Goal: Task Accomplishment & Management: Use online tool/utility

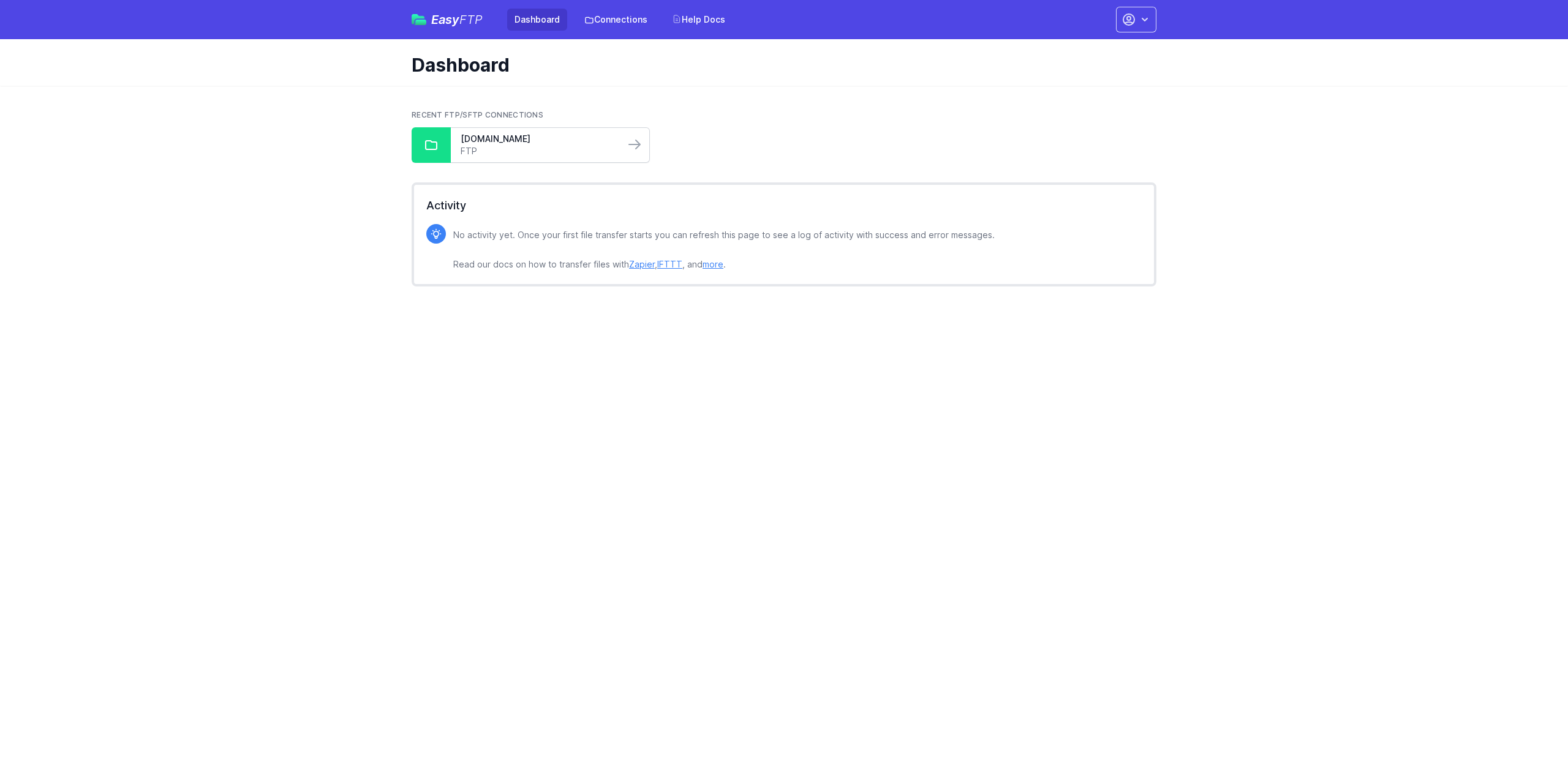
click at [565, 145] on link "FTP" at bounding box center [538, 151] width 155 height 12
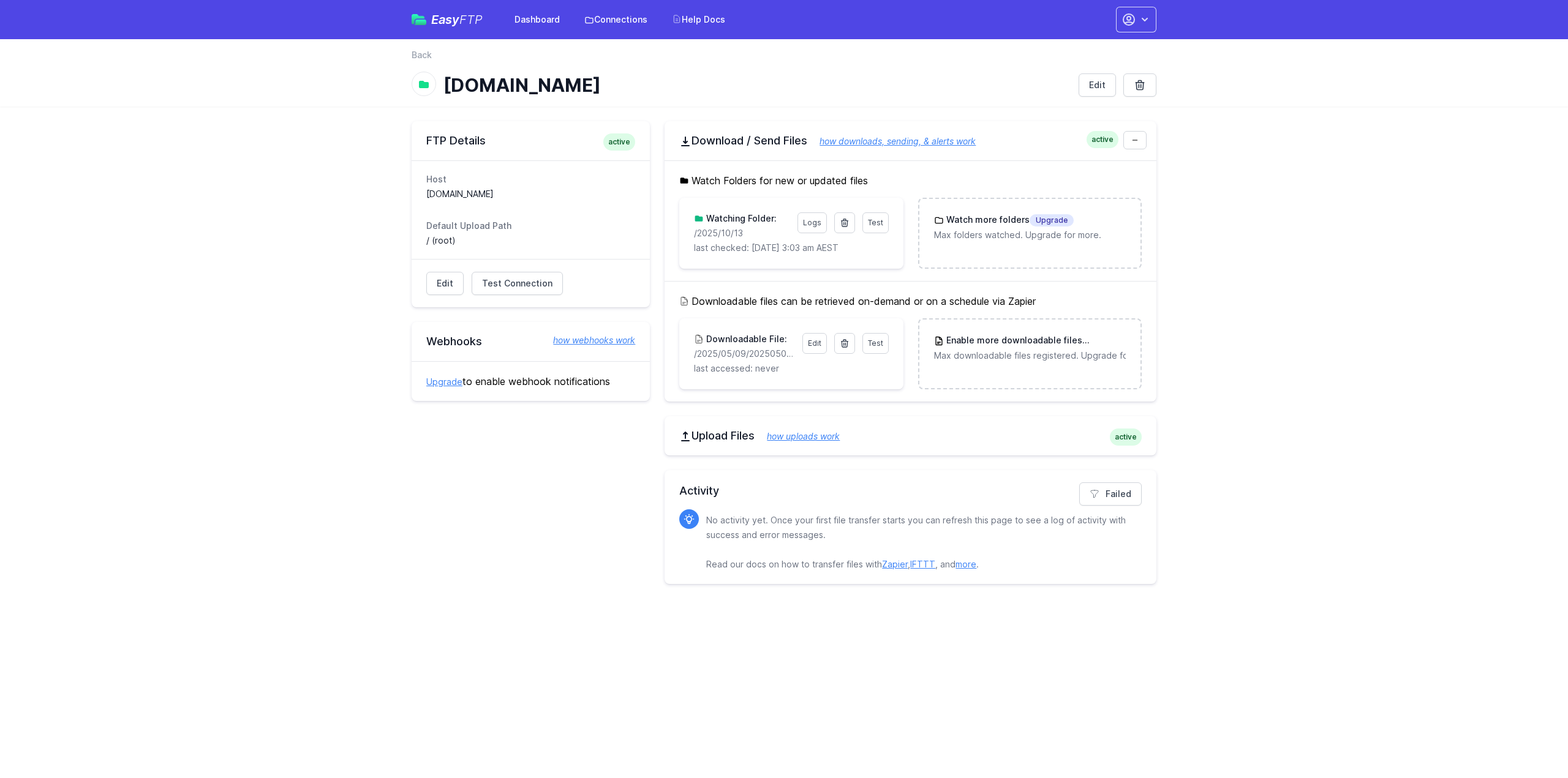
drag, startPoint x: 762, startPoint y: 232, endPoint x: 681, endPoint y: 235, distance: 81.1
click at [681, 235] on div "Test Logs Watching Folder: /2025/10/13 last checked: 10/14/2025 3:03 am AEST" at bounding box center [791, 233] width 223 height 71
copy p "/2025/10/13"
click at [841, 223] on icon at bounding box center [845, 222] width 10 height 10
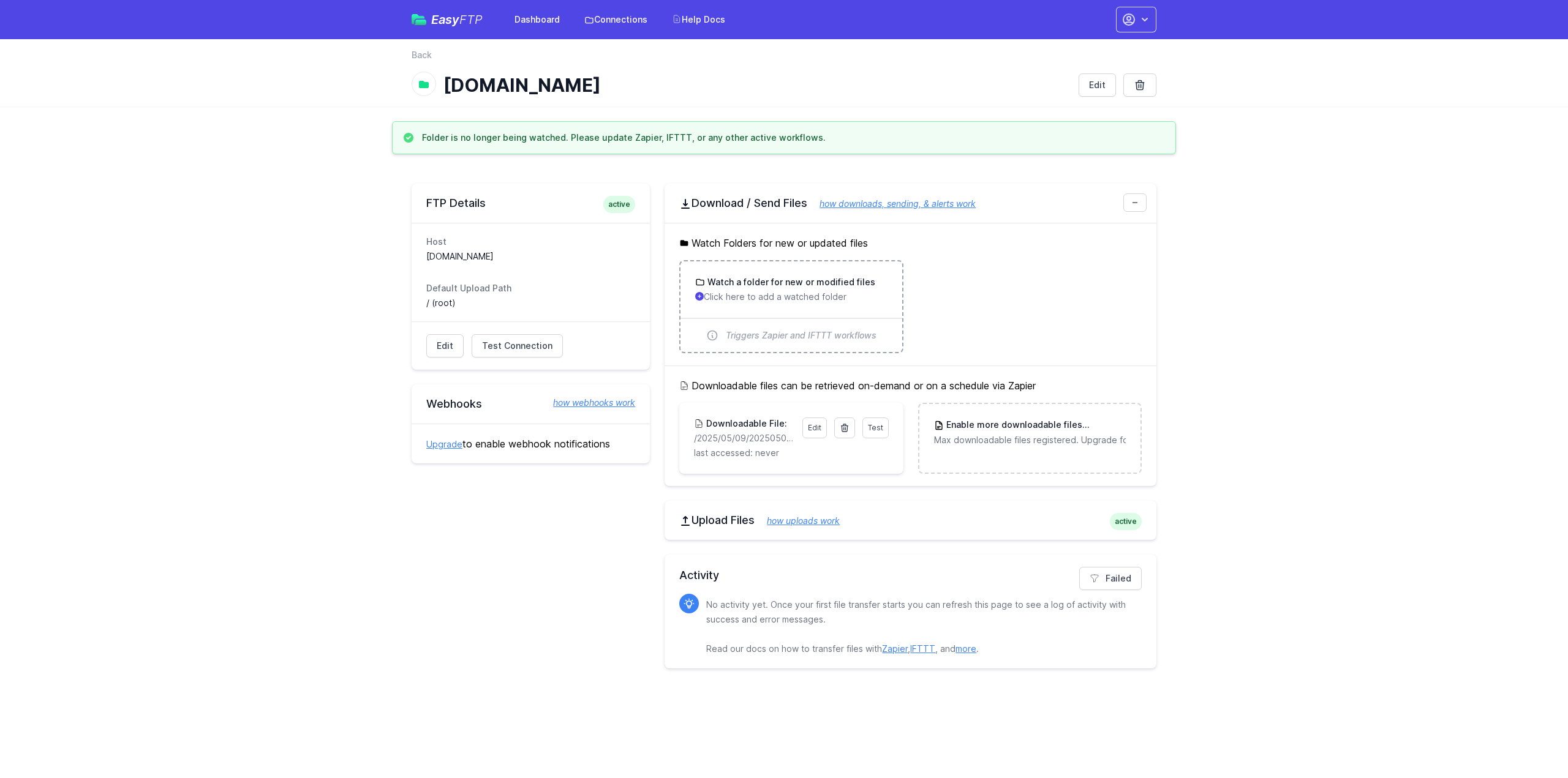
click at [785, 281] on h3 "Watch a folder for new or modified files" at bounding box center [790, 282] width 170 height 12
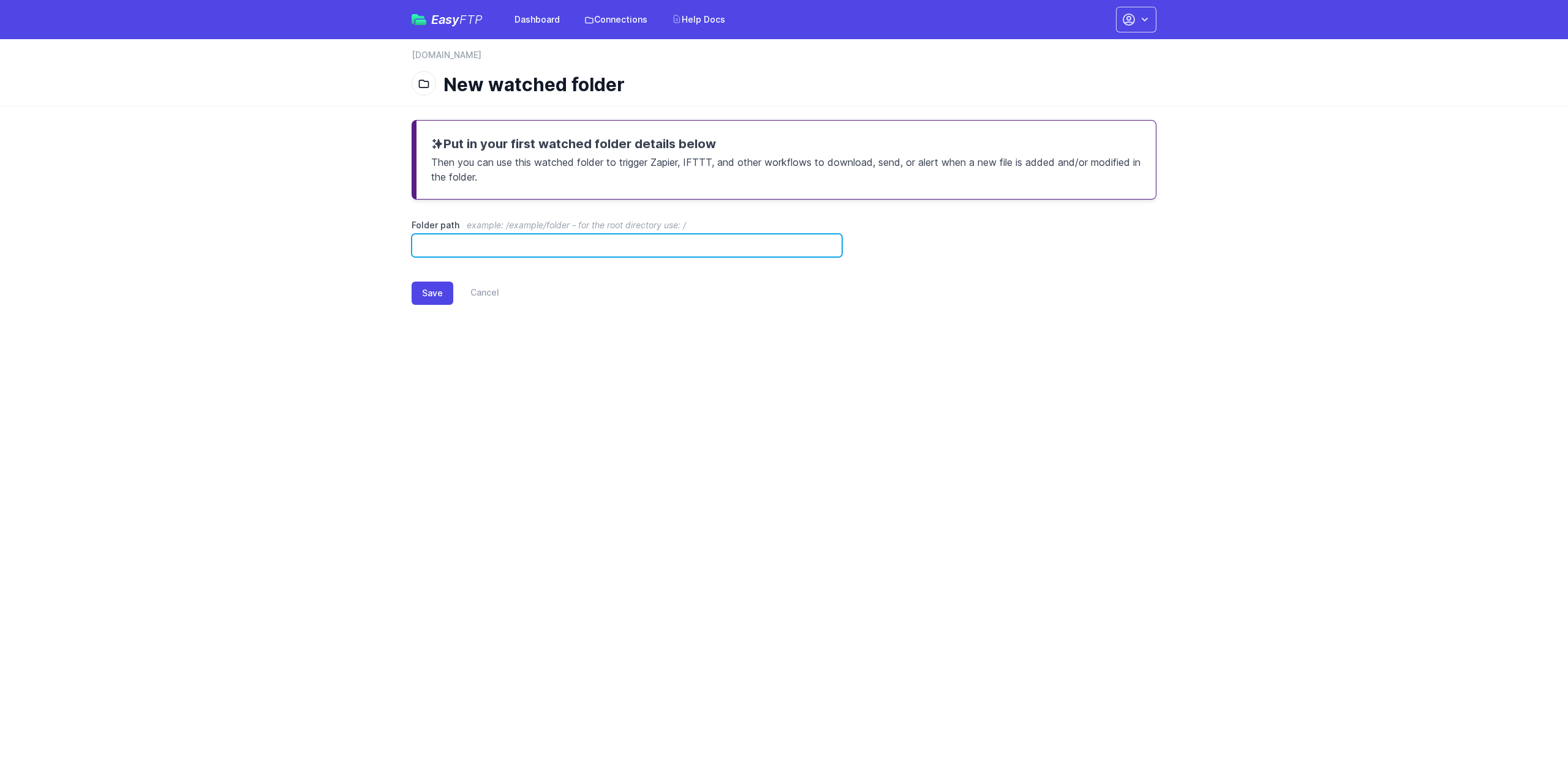
click at [575, 240] on input "Folder path example: /example/folder - for the root directory use: /" at bounding box center [626, 246] width 430 height 23
paste input "**********"
type input "**********"
click at [426, 292] on button "Save" at bounding box center [432, 293] width 41 height 23
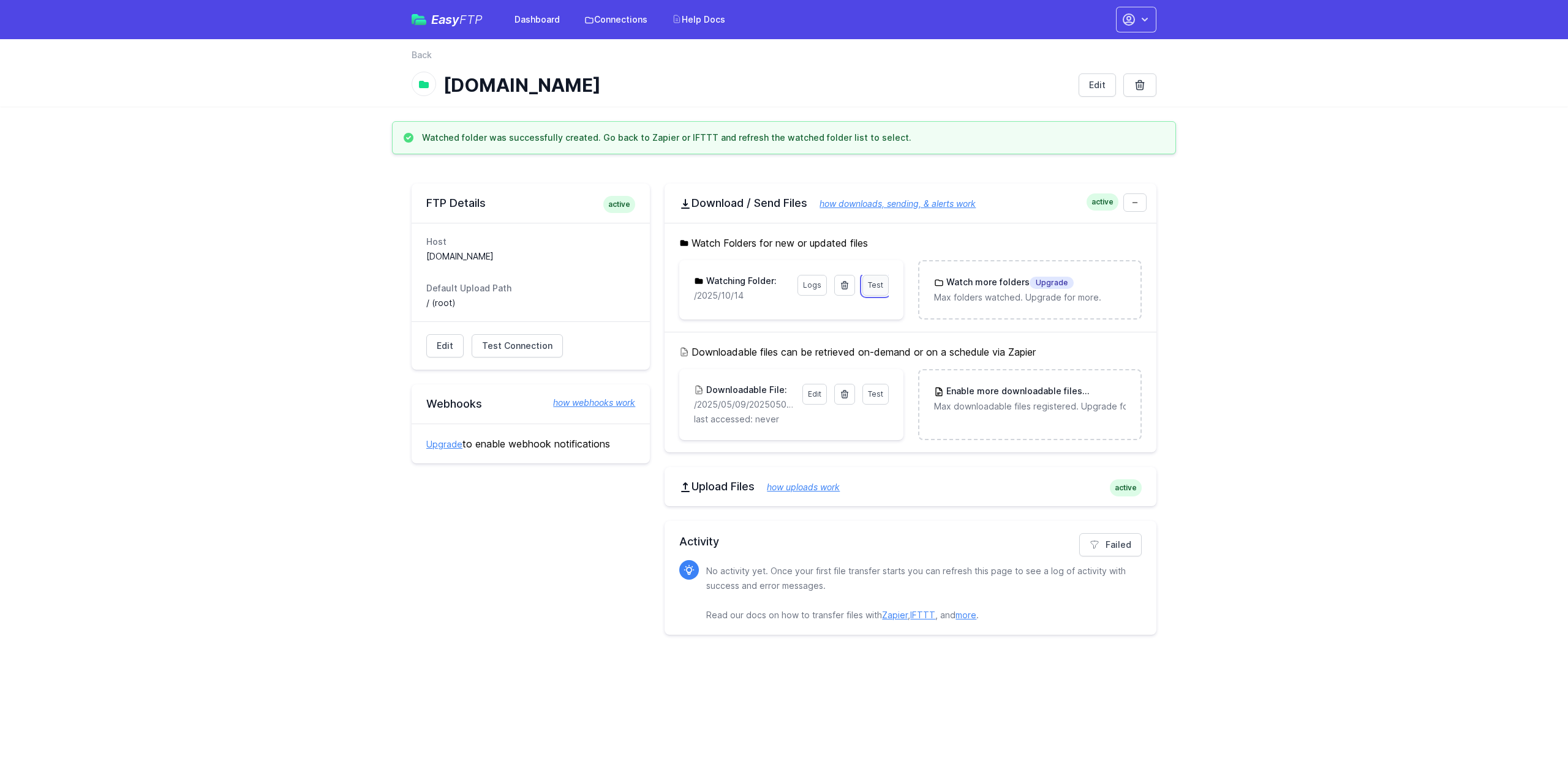
click at [881, 284] on span "Test" at bounding box center [876, 285] width 16 height 9
drag, startPoint x: 693, startPoint y: 351, endPoint x: 1068, endPoint y: 351, distance: 375.0
click at [1068, 351] on h5 "Downloadable files can be retrieved on-demand or on a schedule via Zapier" at bounding box center [911, 352] width 463 height 15
click at [1242, 345] on main "Watched folder was successfully created. Go back to Zapier or IFTTT and refresh…" at bounding box center [784, 385] width 1568 height 528
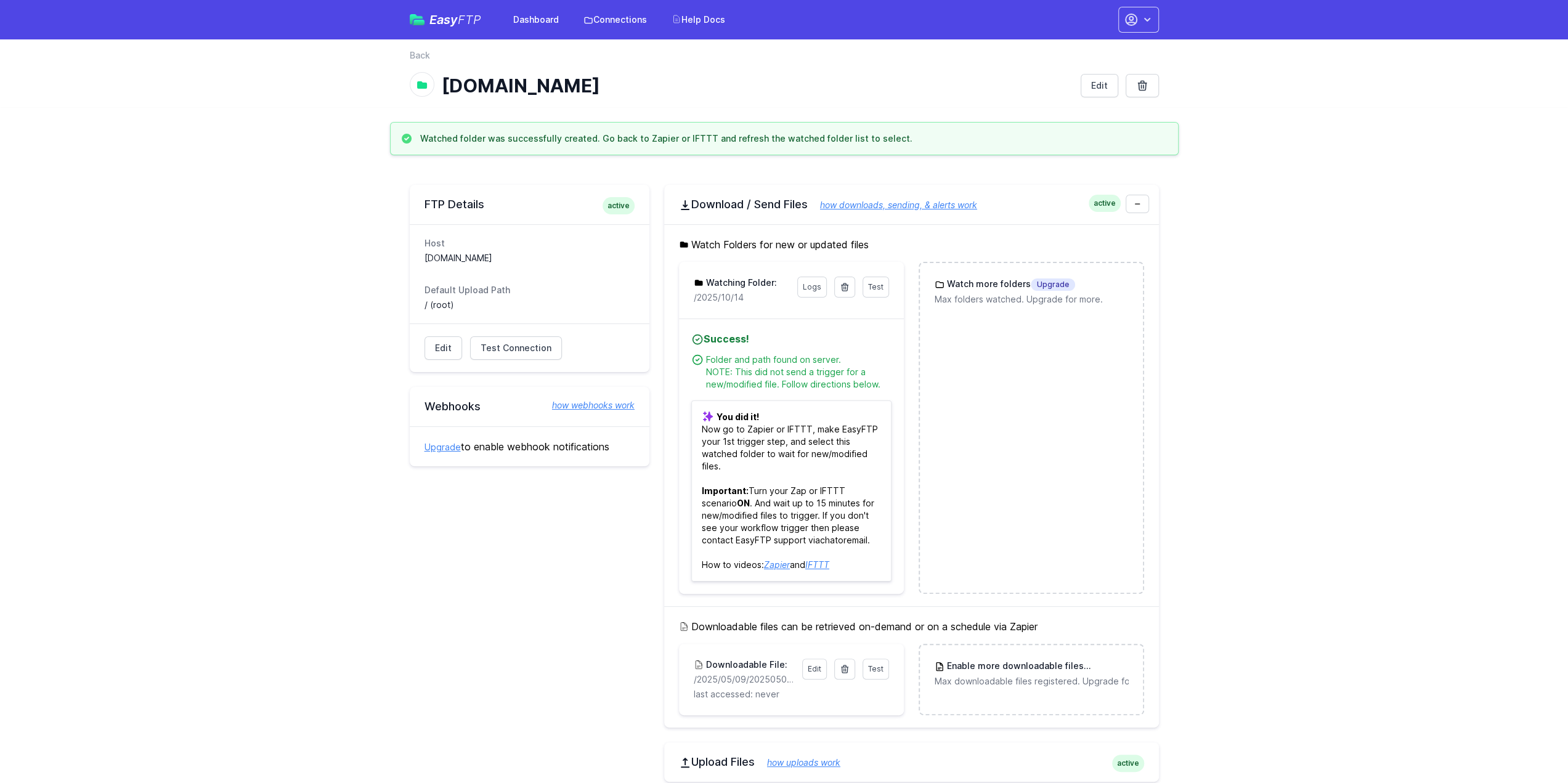
drag, startPoint x: 790, startPoint y: 309, endPoint x: 691, endPoint y: 301, distance: 99.3
click at [691, 301] on div "Test Logs Watching Folder: /2025/10/14" at bounding box center [791, 290] width 225 height 57
copy p "/2025/10/14"
